Goal: Information Seeking & Learning: Learn about a topic

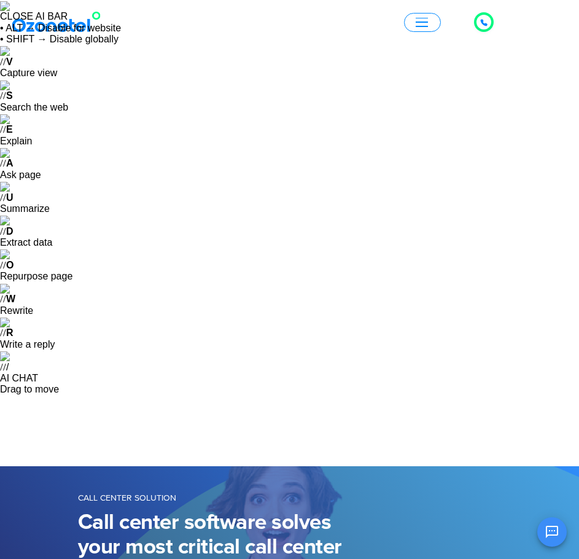
click at [429, 17] on button "button" at bounding box center [422, 22] width 37 height 19
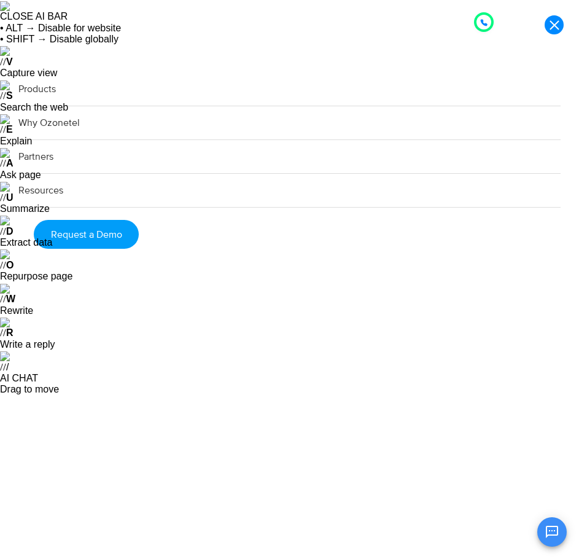
click at [58, 89] on link "Products" at bounding box center [289, 89] width 542 height 34
click at [47, 91] on link "Products" at bounding box center [289, 89] width 542 height 34
click at [43, 86] on link "Products" at bounding box center [289, 89] width 542 height 34
click at [181, 375] on "Products AI & CX Voice AI Agents Agent Assist Voice of Customer Quality Audits …" at bounding box center [289, 301] width 579 height 458
click at [45, 87] on link "Products" at bounding box center [289, 89] width 542 height 34
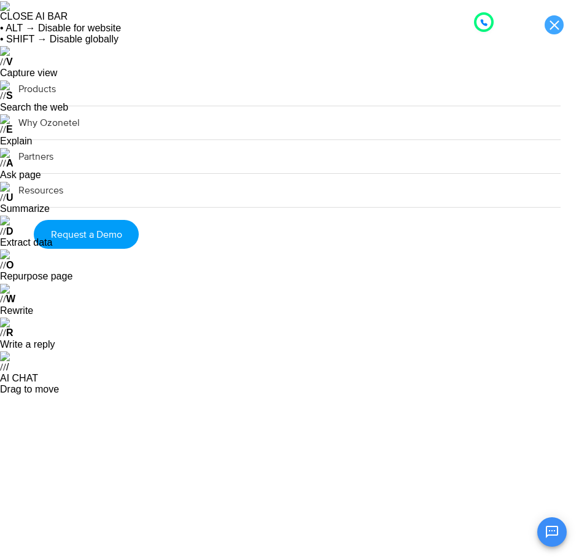
click at [552, 33] on link at bounding box center [554, 24] width 19 height 19
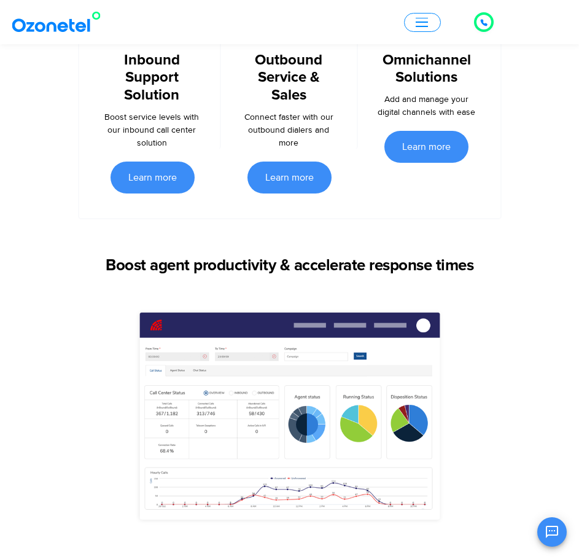
scroll to position [983, 0]
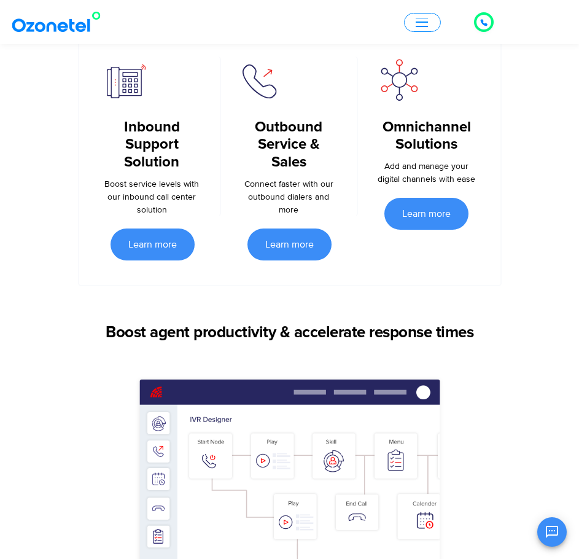
scroll to position [860, 0]
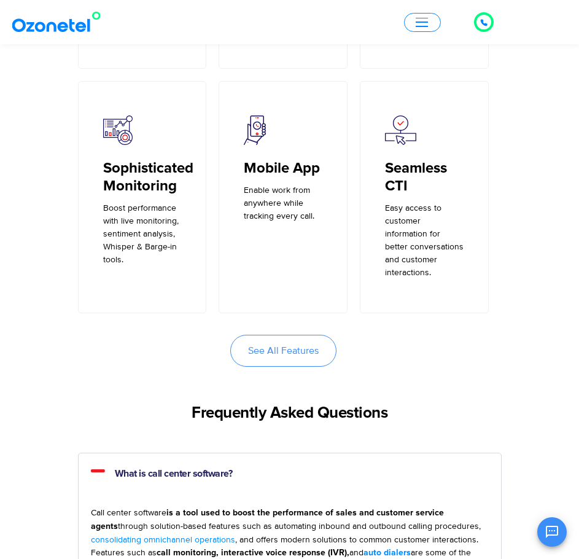
scroll to position [2874, 0]
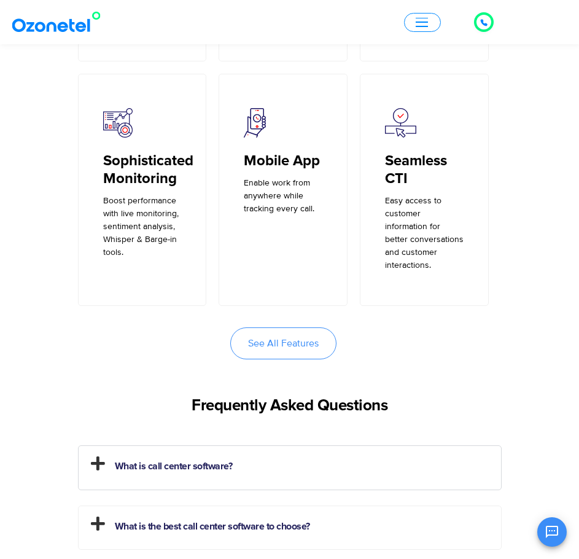
scroll to position [2872, 0]
